Goal: Register for event/course

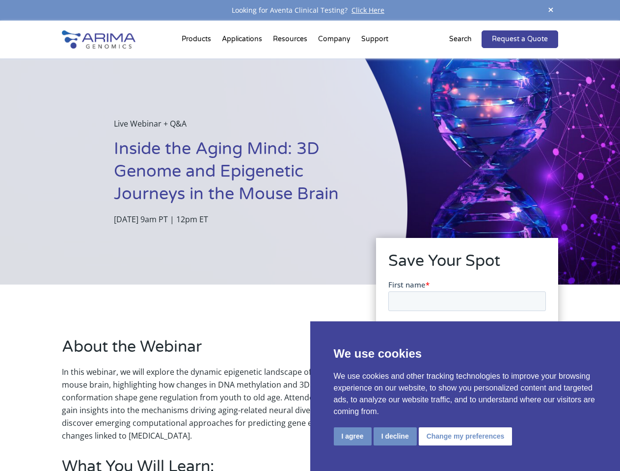
click at [310, 236] on div "Live Webinar + Q&A Inside the Aging Mind: 3D Genome and Epigenetic Journeys in …" at bounding box center [204, 171] width 408 height 226
click at [353, 437] on button "I agree" at bounding box center [353, 437] width 38 height 18
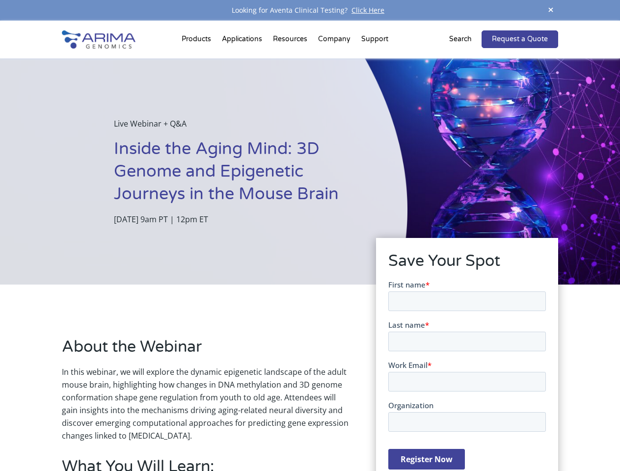
click at [394, 436] on form "First name * Last name * Work Email * Organization Register Now" at bounding box center [467, 378] width 158 height 198
click at [464, 436] on form "First name * Last name * Work Email * Organization Register Now" at bounding box center [467, 378] width 158 height 198
click at [551, 10] on span at bounding box center [551, 10] width 15 height 13
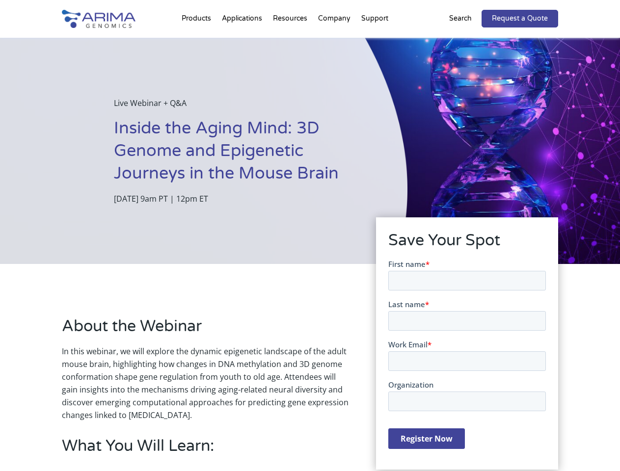
click at [310, 246] on div "Live Webinar + Q&A Inside the Aging Mind: 3D Genome and Epigenetic Journeys in …" at bounding box center [204, 151] width 408 height 226
click at [198, 41] on div "Live Webinar + Q&A Inside the Aging Mind: 3D Genome and Epigenetic Journeys in …" at bounding box center [204, 151] width 408 height 226
click at [291, 41] on div "Live Webinar + Q&A Inside the Aging Mind: 3D Genome and Epigenetic Journeys in …" at bounding box center [204, 151] width 408 height 226
click at [335, 41] on div "Live Webinar + Q&A Inside the Aging Mind: 3D Genome and Epigenetic Journeys in …" at bounding box center [204, 151] width 408 height 226
click at [375, 41] on div "Live Webinar + Q&A Inside the Aging Mind: 3D Genome and Epigenetic Journeys in …" at bounding box center [204, 151] width 408 height 226
